Goal: Learn about a topic

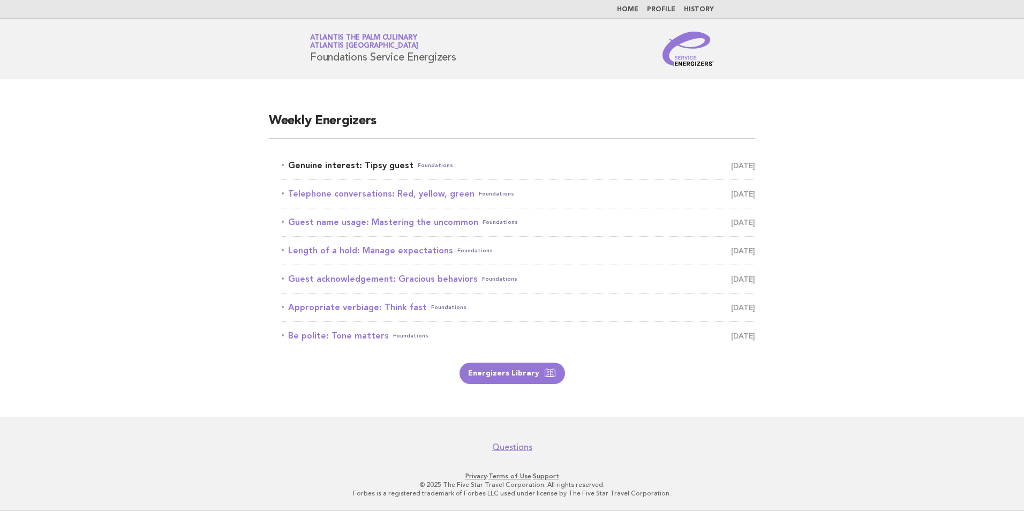
click at [405, 164] on link "Genuine interest: Tipsy guest Foundations September 14" at bounding box center [519, 165] width 474 height 15
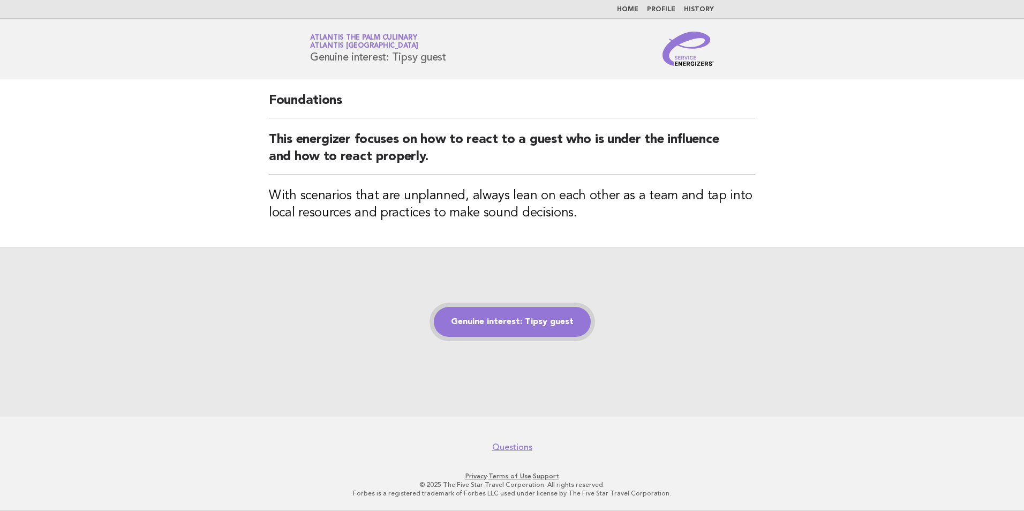
click at [530, 327] on link "Genuine interest: Tipsy guest" at bounding box center [512, 322] width 157 height 30
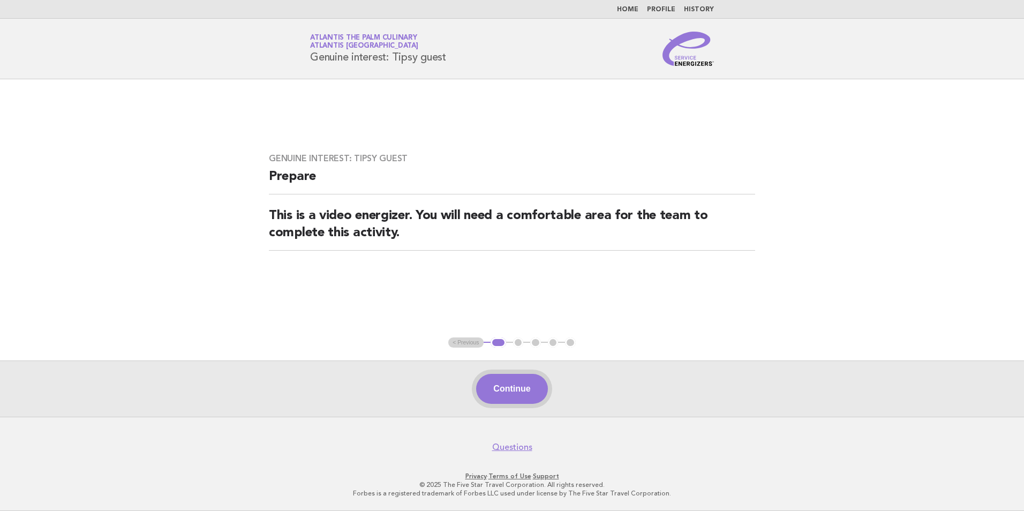
click at [506, 396] on button "Continue" at bounding box center [511, 389] width 71 height 30
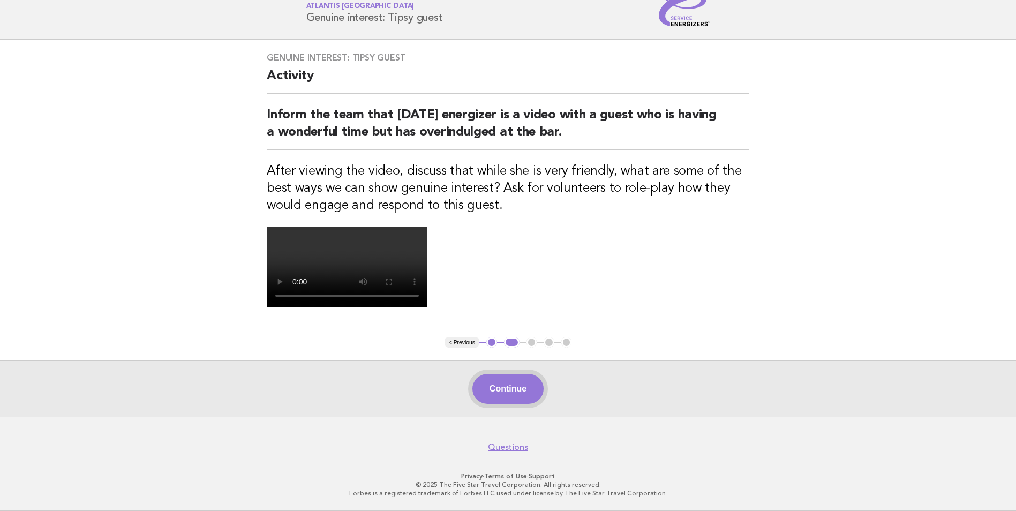
click at [494, 387] on button "Continue" at bounding box center [508, 389] width 71 height 30
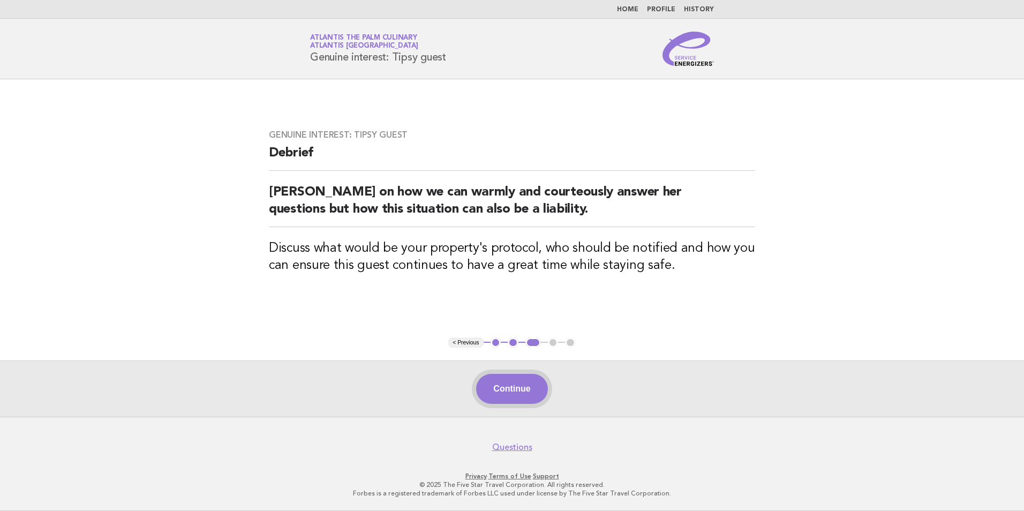
click at [517, 403] on button "Continue" at bounding box center [511, 389] width 71 height 30
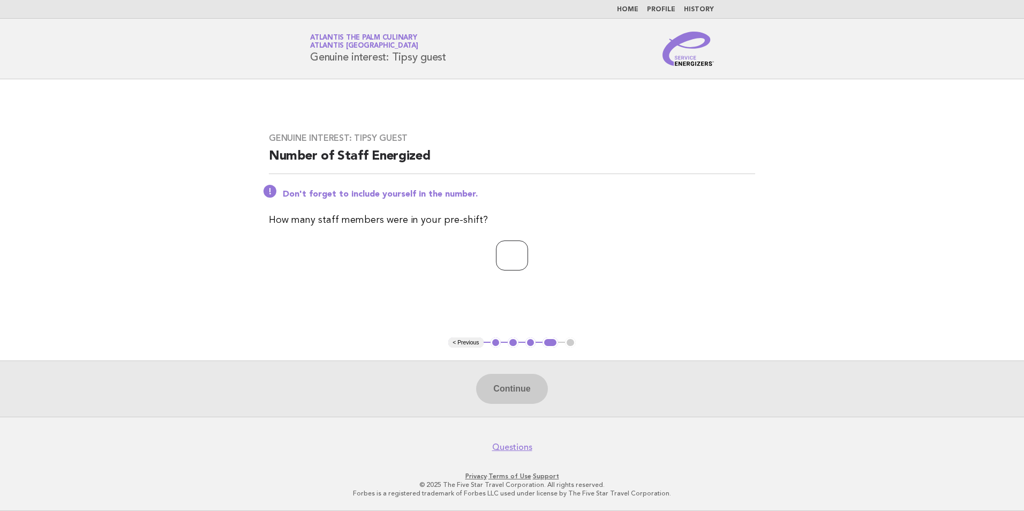
click at [496, 242] on input "number" at bounding box center [512, 256] width 32 height 30
click at [518, 263] on input "number" at bounding box center [512, 256] width 32 height 30
type input "**"
click at [503, 376] on button "Continue" at bounding box center [511, 389] width 71 height 30
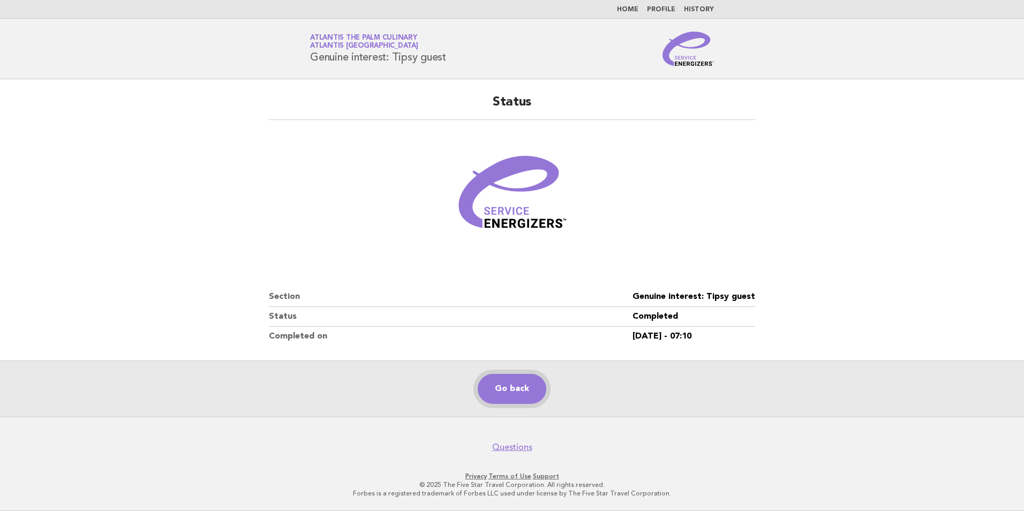
click at [523, 390] on link "Go back" at bounding box center [512, 389] width 69 height 30
